Goal: Task Accomplishment & Management: Manage account settings

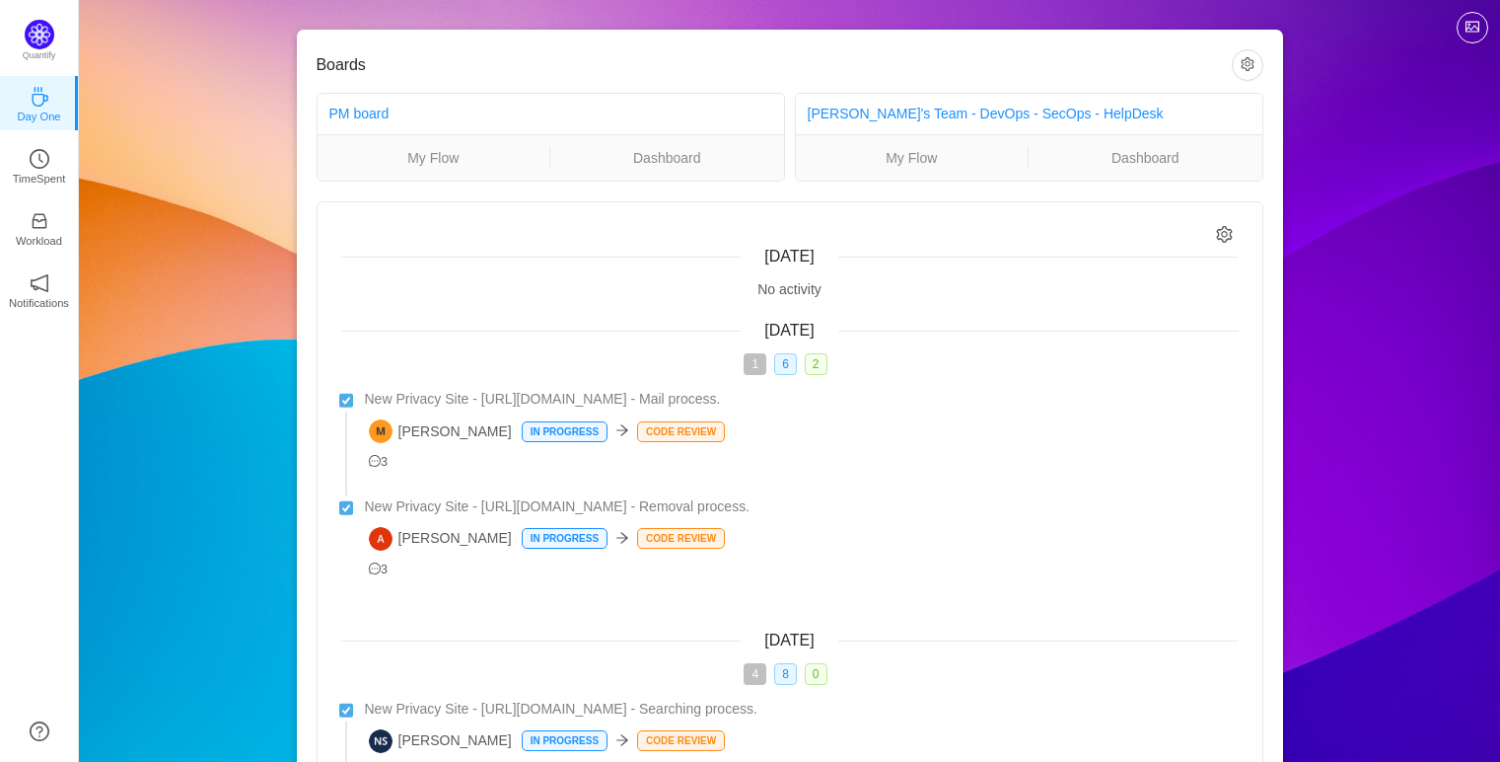
click at [1436, 97] on div "Boards PM board My Flow Dashboard Michael's Team - DevOps - SecOps - HelpDesk M…" at bounding box center [790, 528] width 1422 height 1057
click at [448, 157] on link "My Flow" at bounding box center [434, 158] width 233 height 22
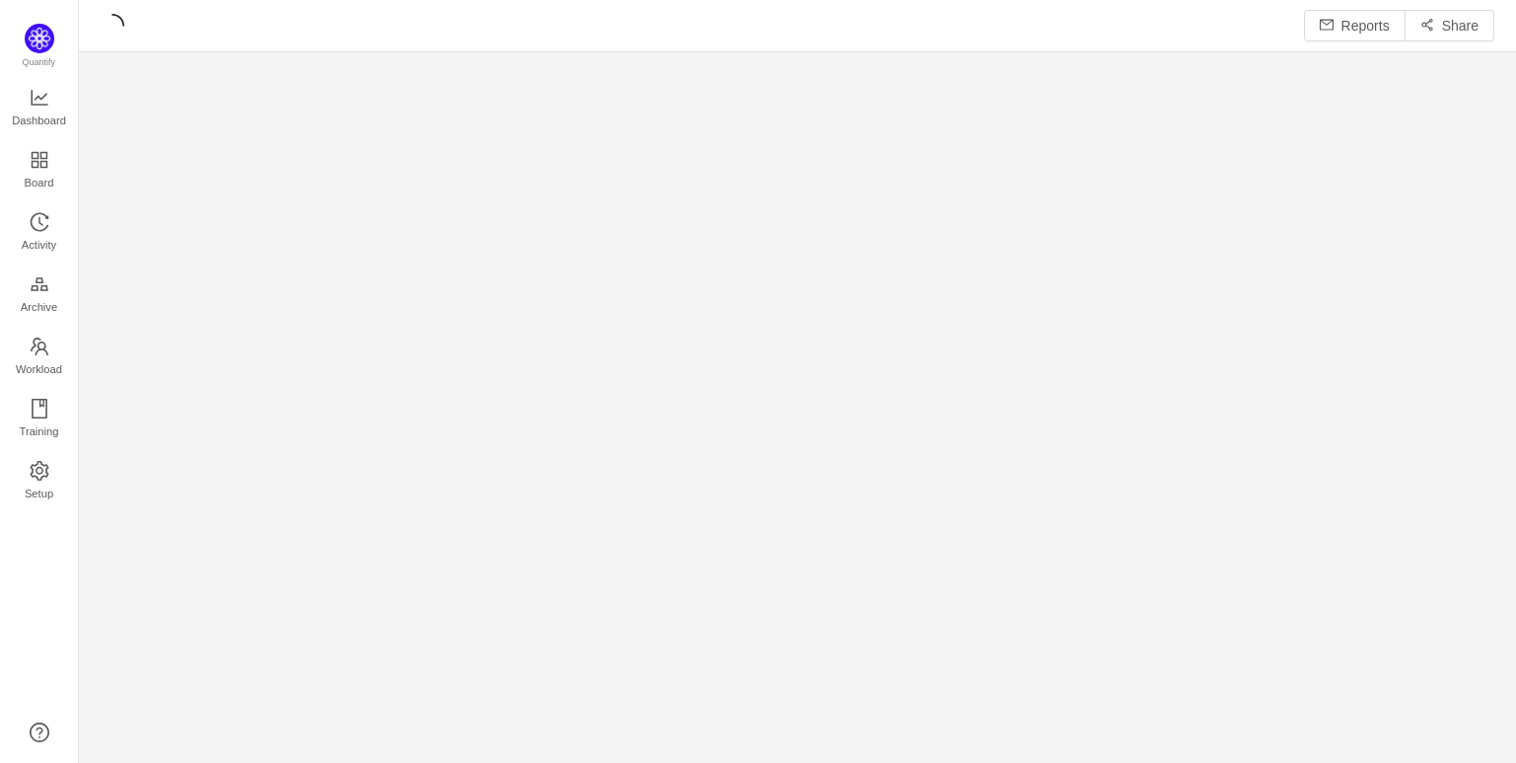
scroll to position [26, 26]
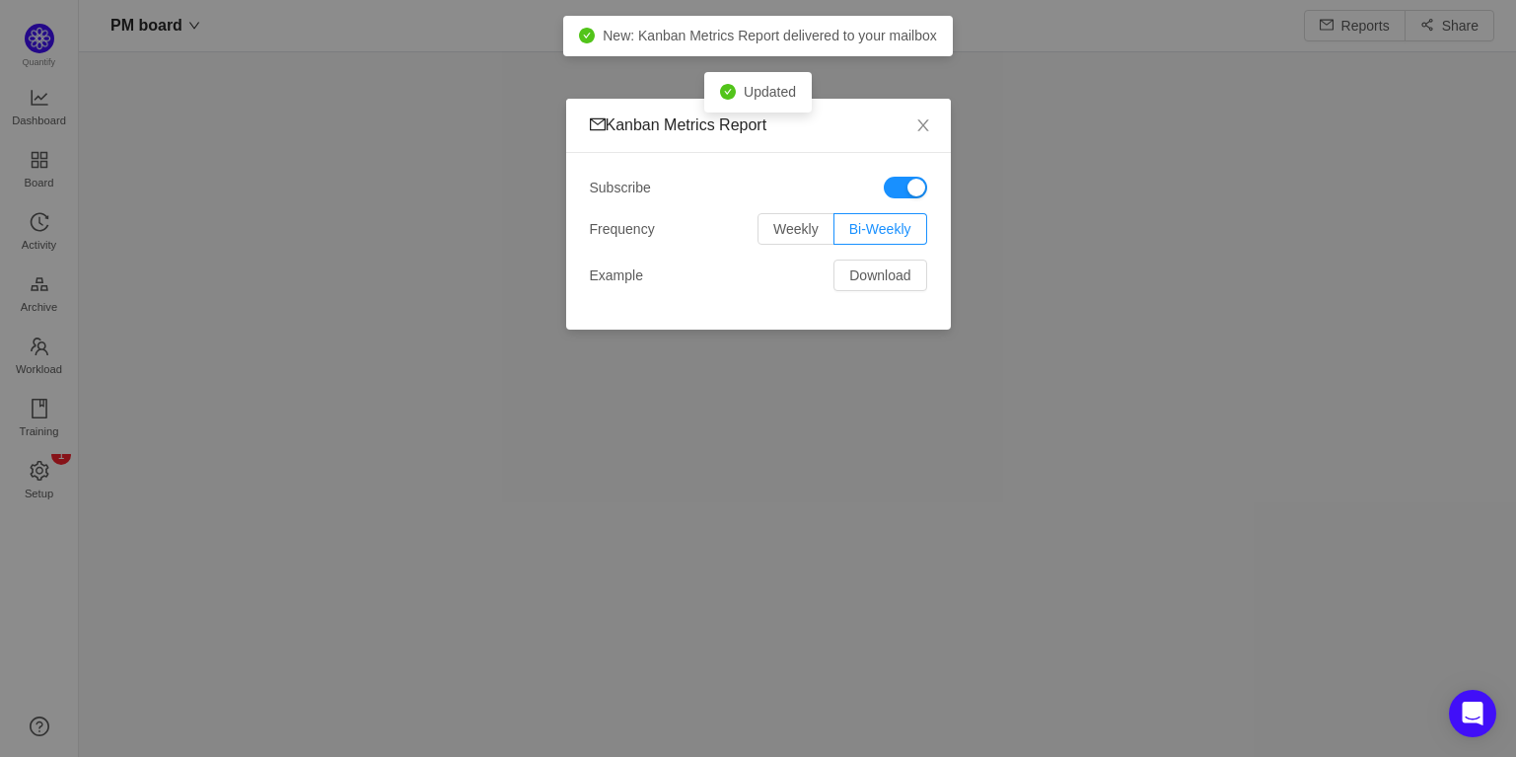
scroll to position [724, 1388]
click at [928, 115] on span "Close" at bounding box center [923, 126] width 55 height 55
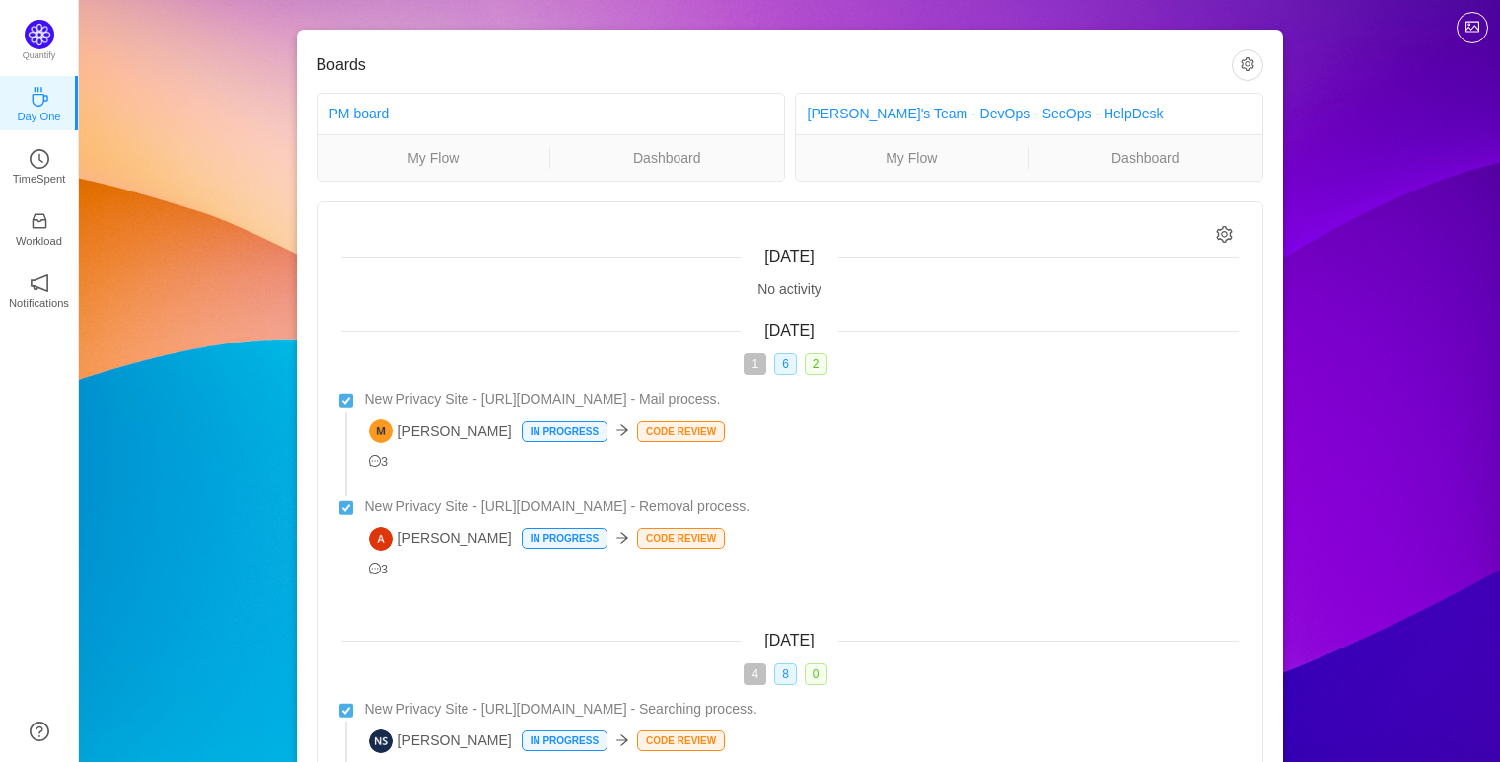
scroll to position [294, 0]
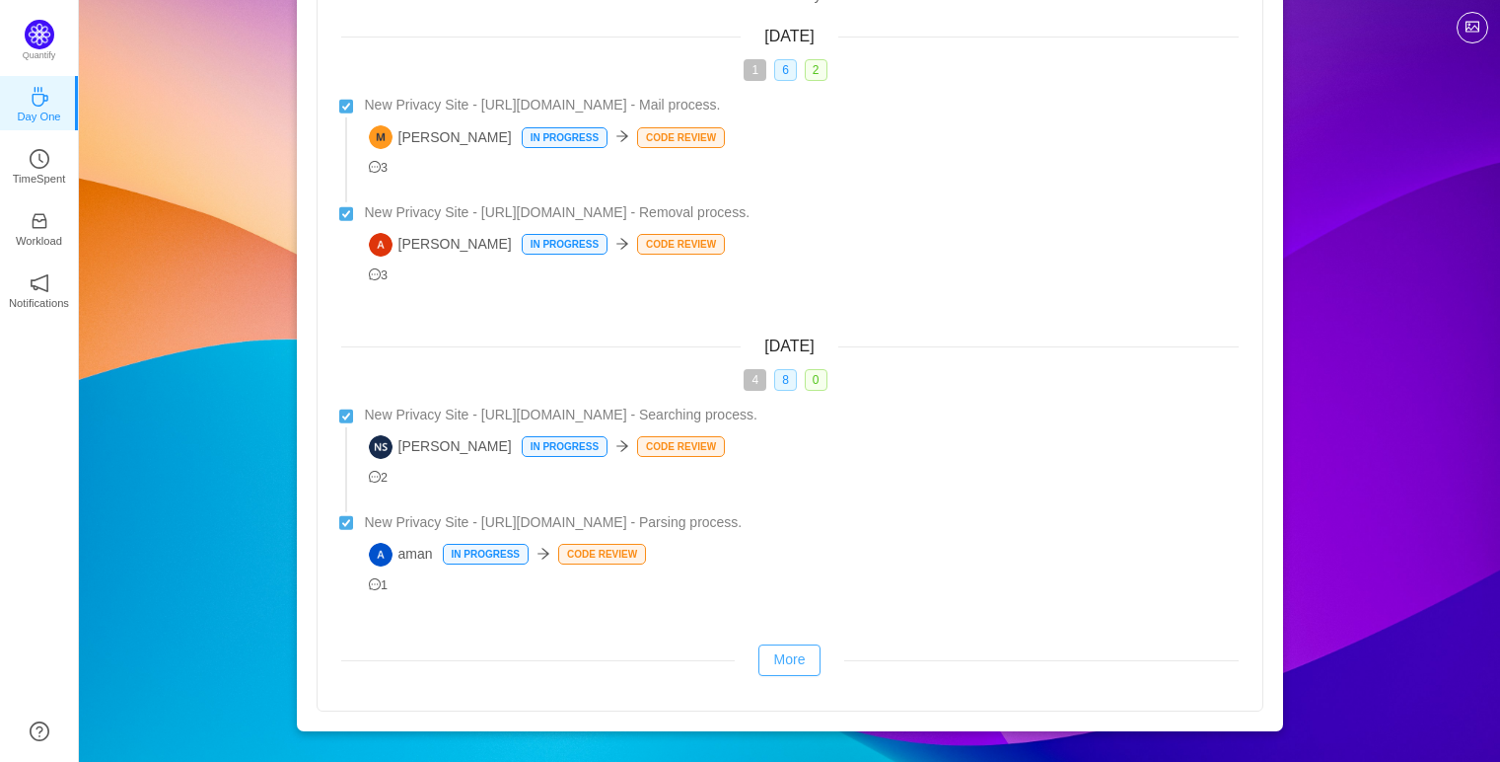
click at [786, 656] on button "More" at bounding box center [790, 660] width 63 height 32
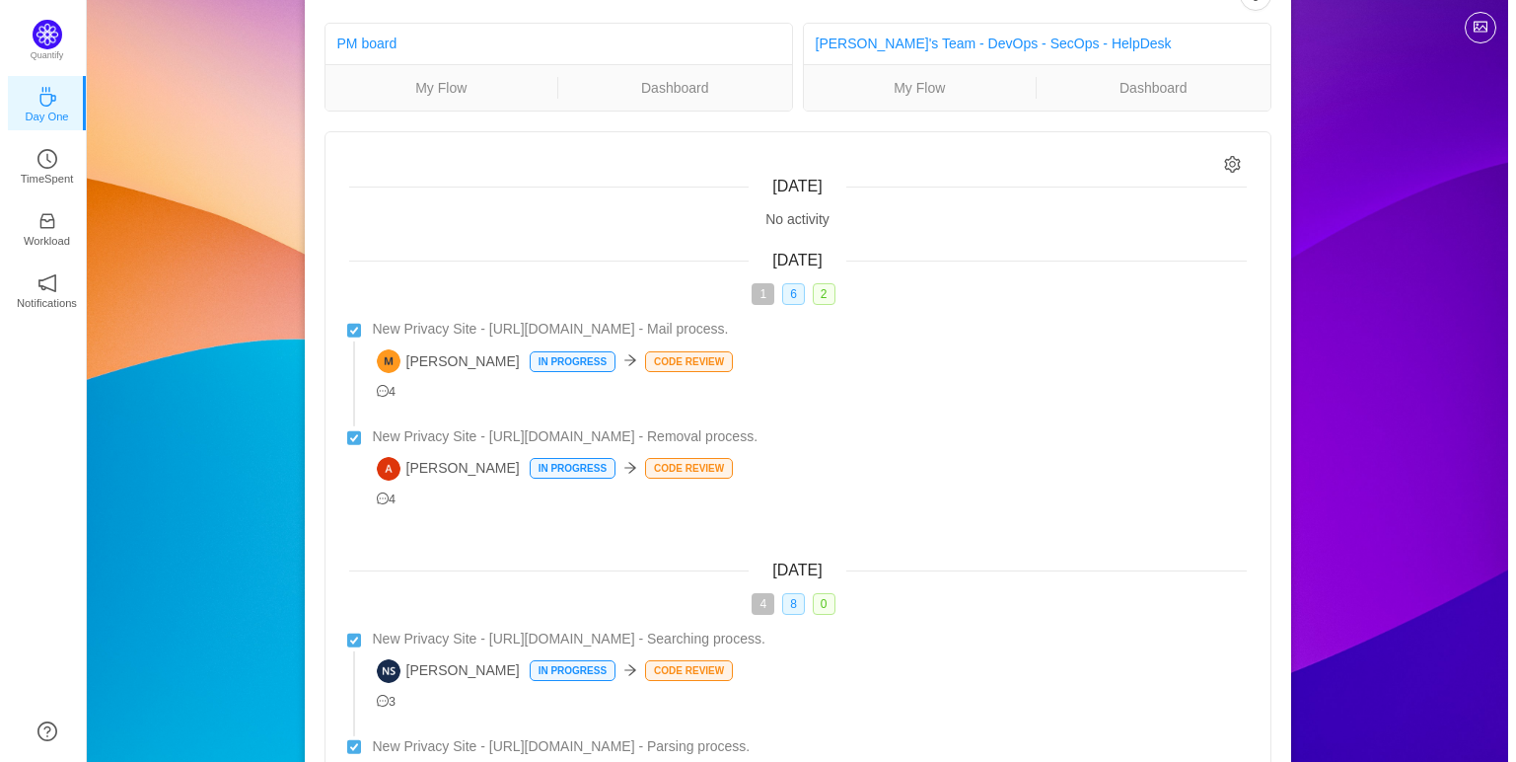
scroll to position [0, 0]
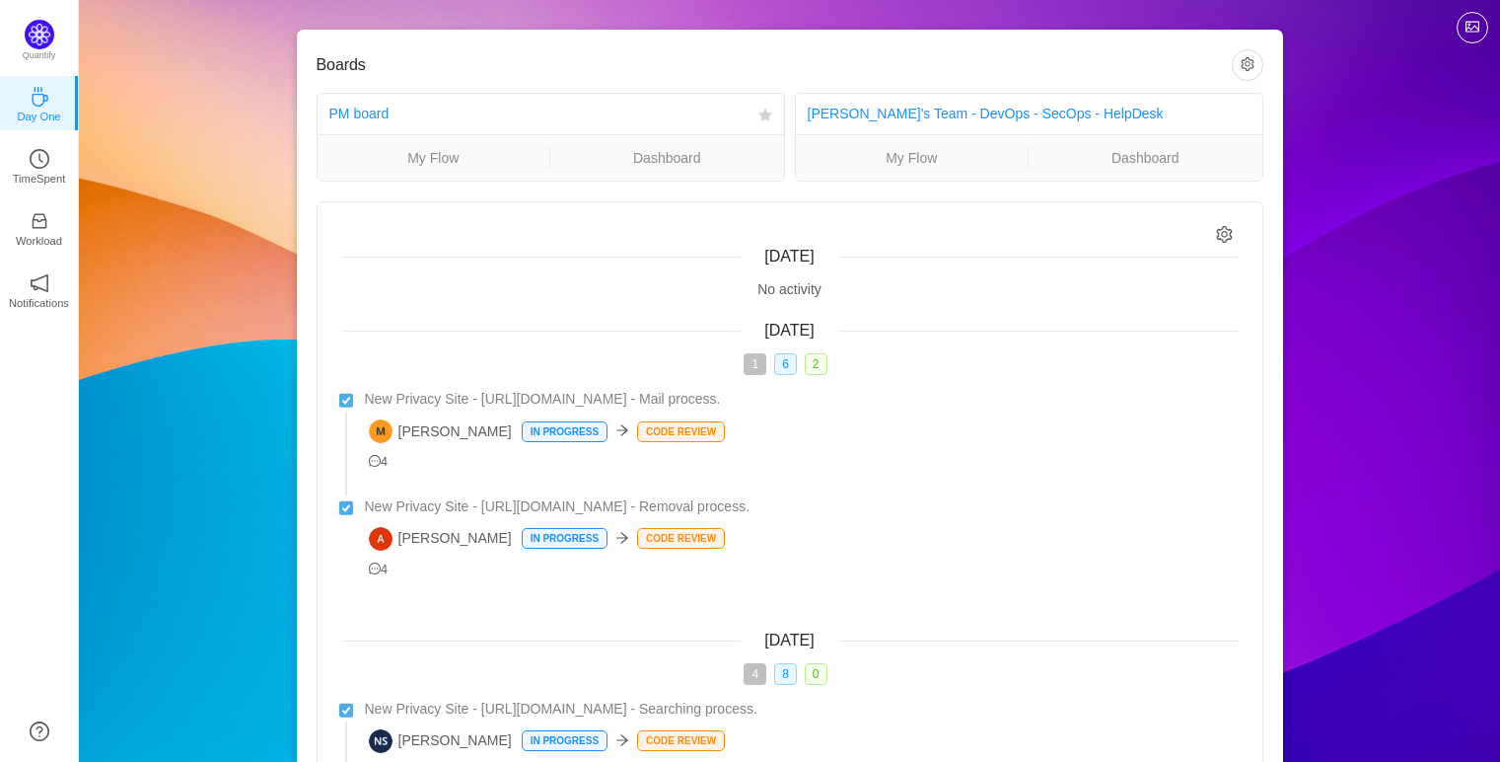
click at [681, 172] on ul "My Flow Dashboard" at bounding box center [551, 157] width 467 height 46
drag, startPoint x: 694, startPoint y: 172, endPoint x: 682, endPoint y: 160, distance: 16.7
click at [51, 172] on p "TimeSpent" at bounding box center [39, 179] width 53 height 18
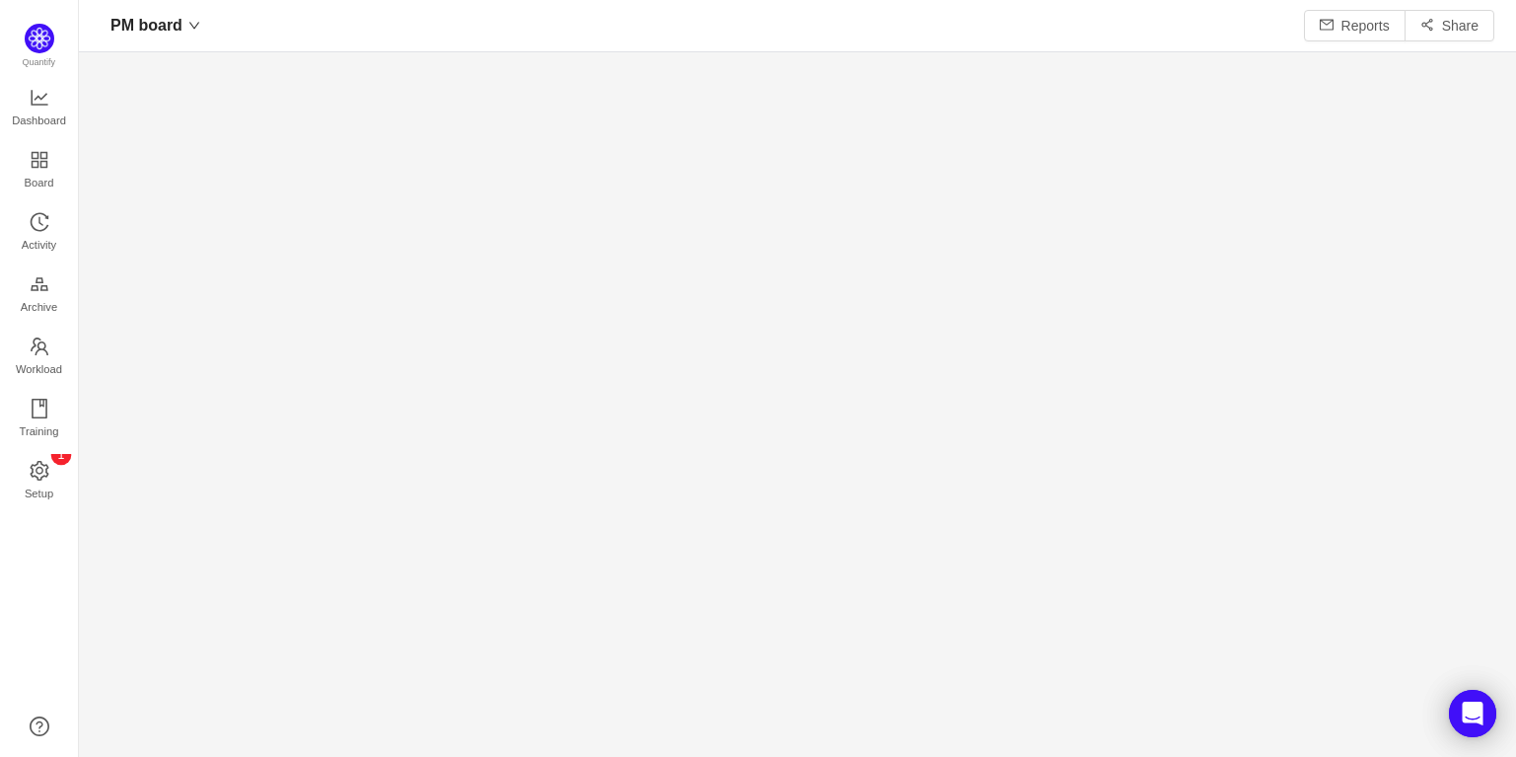
scroll to position [724, 1388]
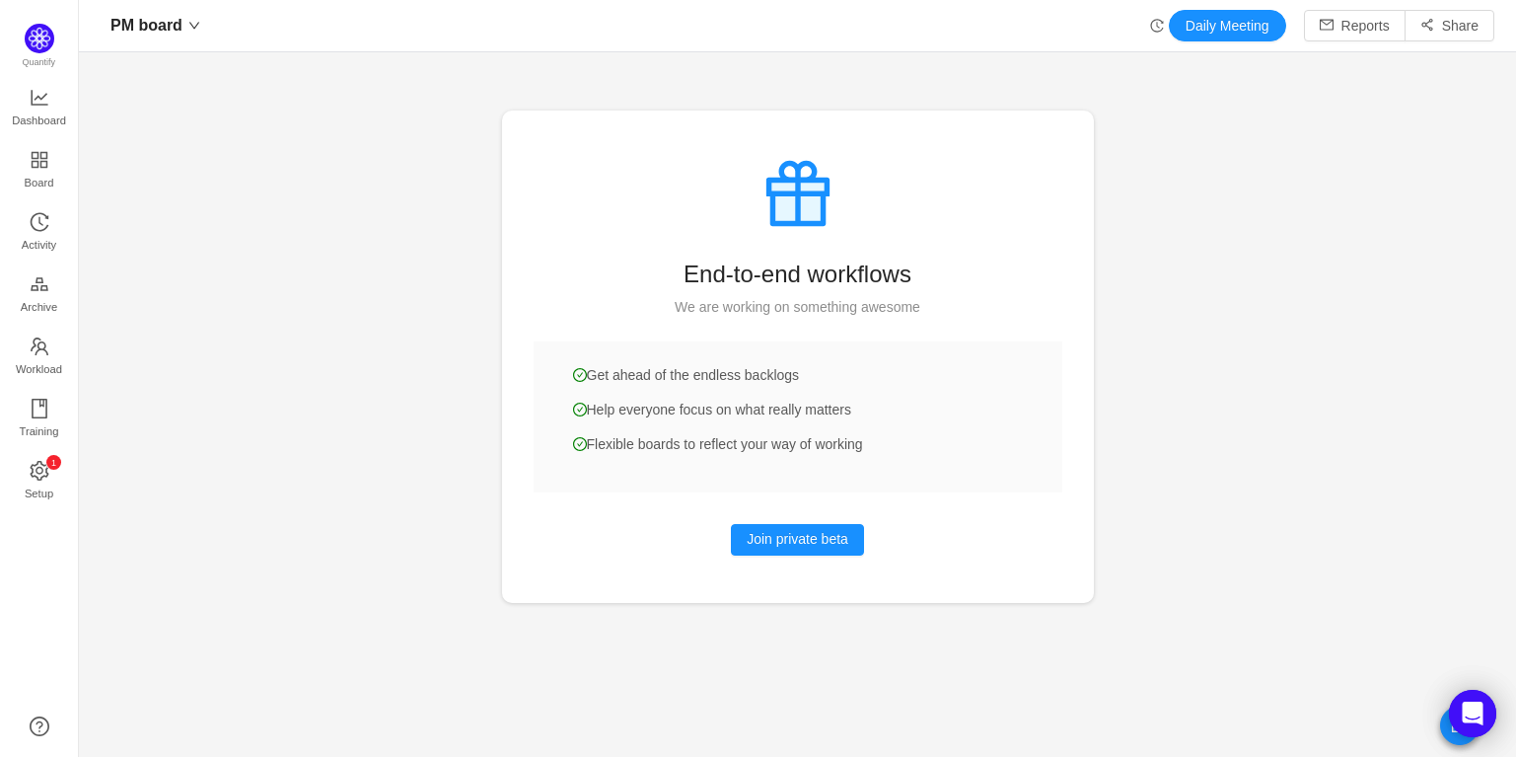
scroll to position [724, 1388]
